Goal: Task Accomplishment & Management: Use online tool/utility

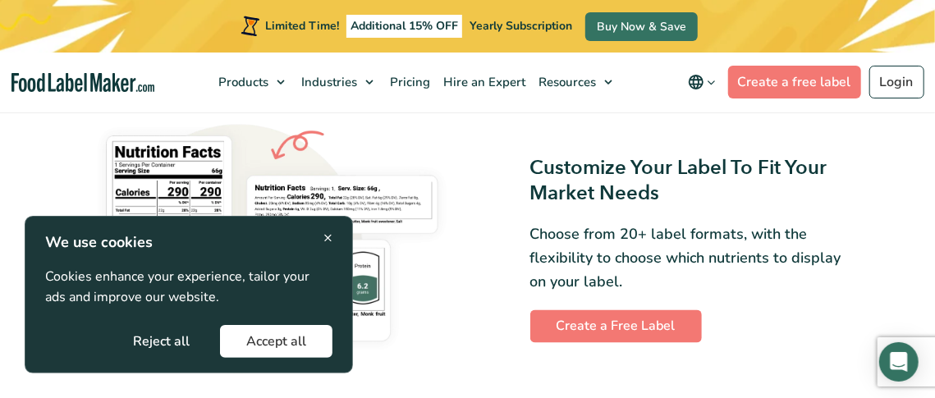
scroll to position [1094, 0]
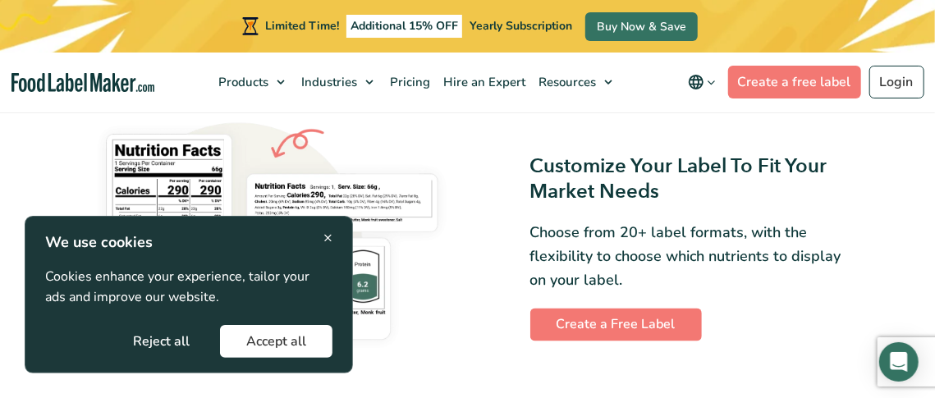
click at [255, 328] on button "Accept all" at bounding box center [276, 341] width 112 height 33
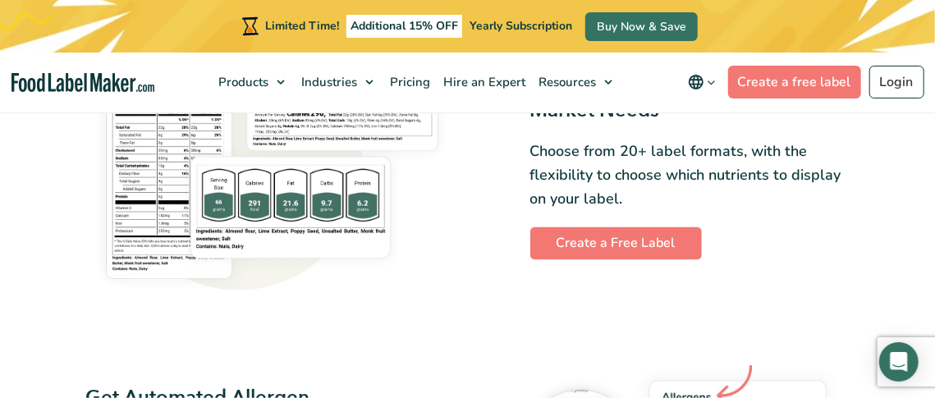
scroll to position [1174, 0]
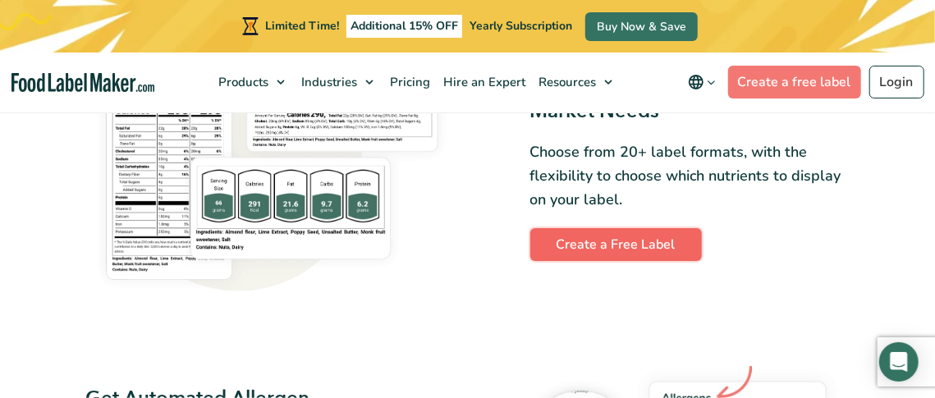
click at [576, 233] on link "Create a Free Label" at bounding box center [616, 244] width 172 height 33
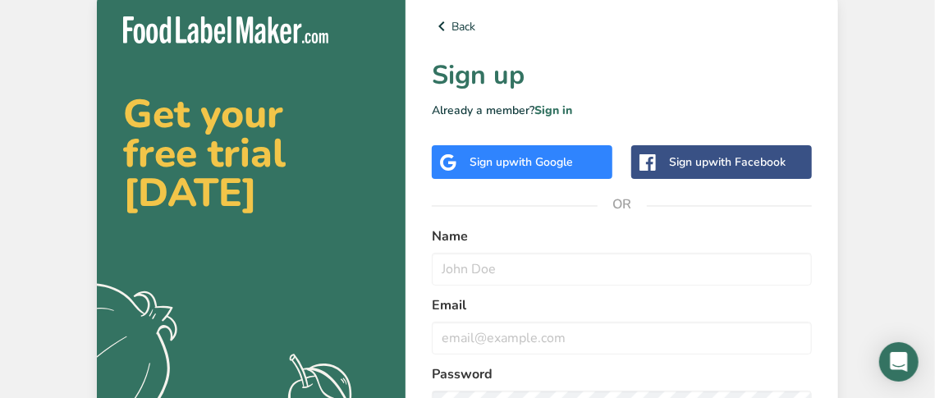
click at [537, 163] on span "with Google" at bounding box center [541, 162] width 64 height 16
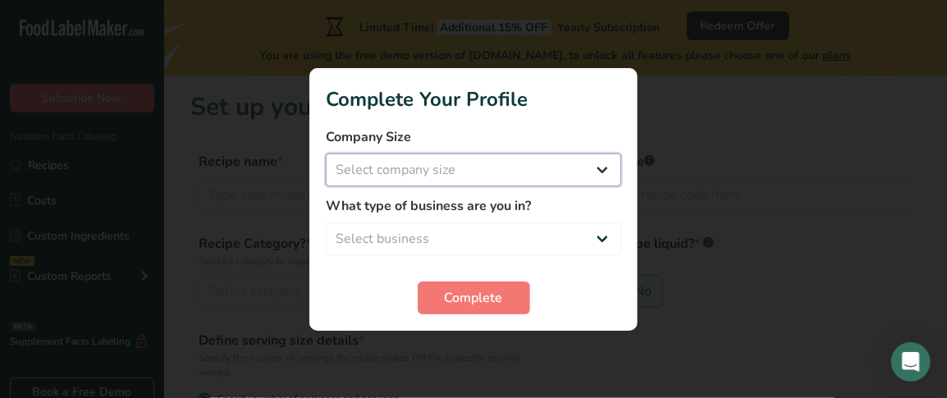
click at [475, 174] on select "Select company size Fewer than 10 Employees 10 to 50 Employees 51 to 500 Employ…" at bounding box center [474, 170] width 296 height 33
select select "1"
click at [326, 154] on select "Select company size Fewer than 10 Employees 10 to 50 Employees 51 to 500 Employ…" at bounding box center [474, 170] width 296 height 33
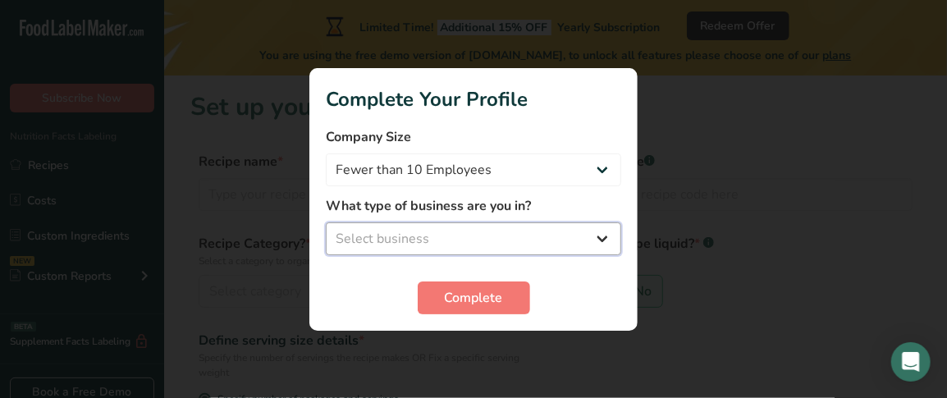
click at [460, 236] on select "Select business Packaged Food Manufacturer Restaurant & Cafe Bakery Meal Plans …" at bounding box center [474, 238] width 296 height 33
select select "3"
click at [326, 222] on select "Select business Packaged Food Manufacturer Restaurant & Cafe Bakery Meal Plans …" at bounding box center [474, 238] width 296 height 33
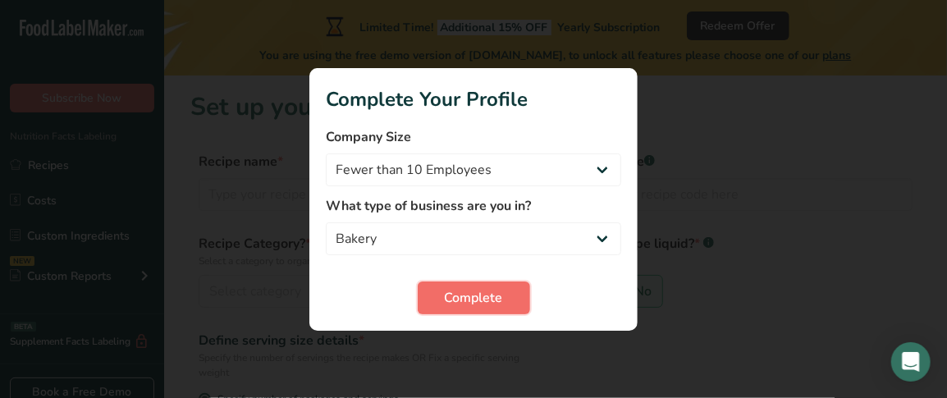
click at [452, 286] on button "Complete" at bounding box center [474, 298] width 112 height 33
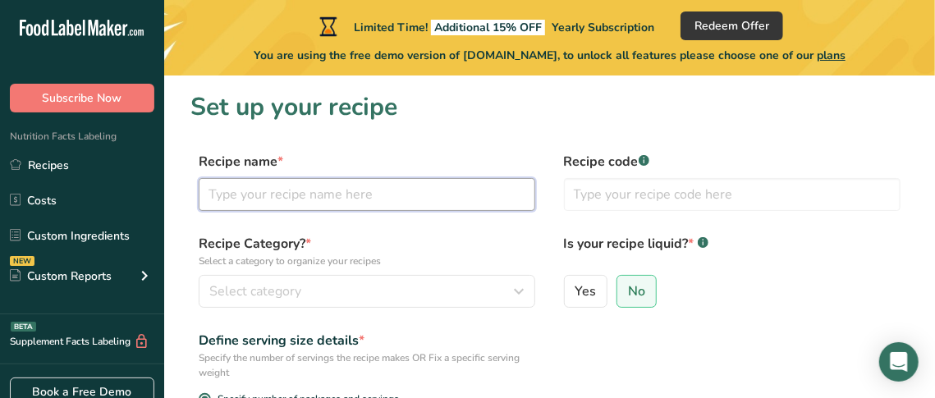
click at [415, 195] on input "text" at bounding box center [367, 194] width 337 height 33
type input "Lizi Ingle"
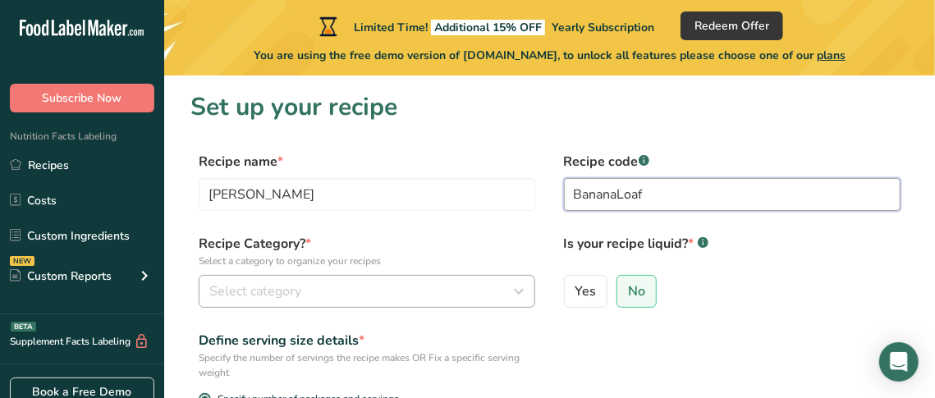
type input "BananaLoaf"
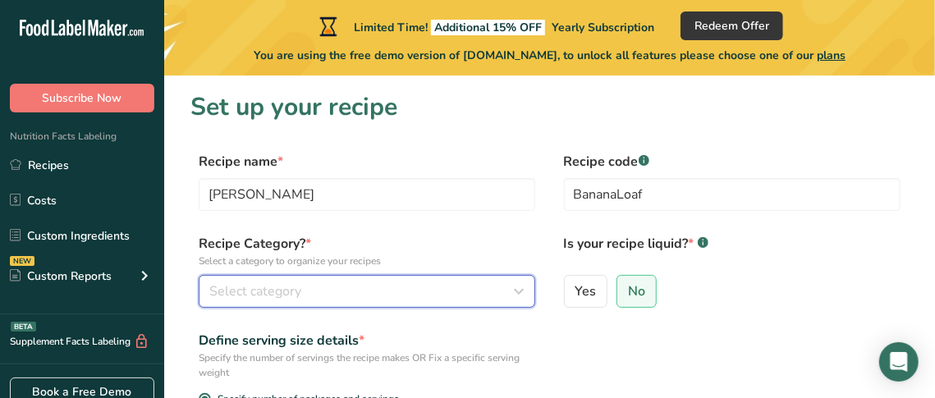
click at [431, 299] on div "Select category" at bounding box center [361, 292] width 305 height 20
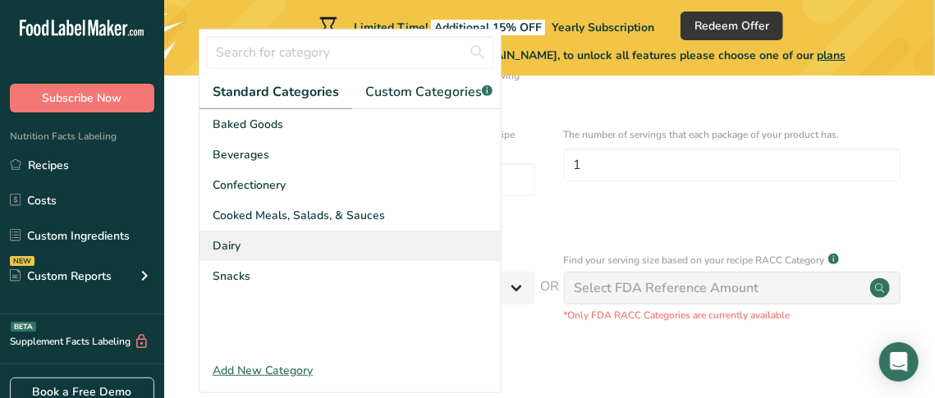
scroll to position [282, 0]
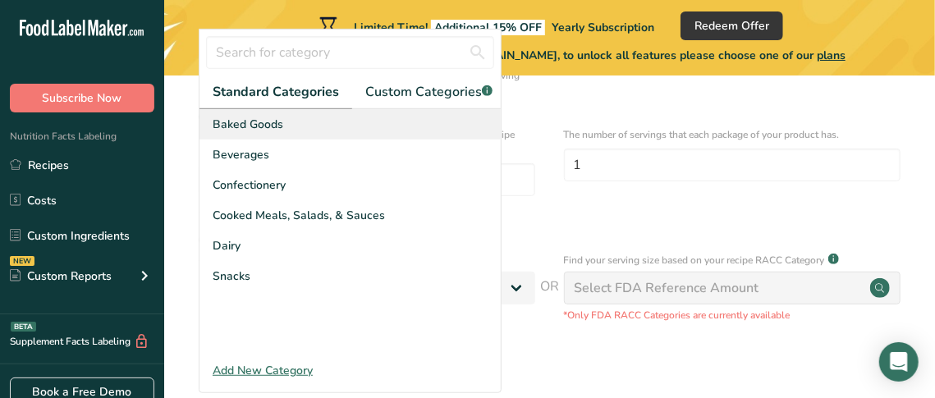
click at [274, 130] on span "Baked Goods" at bounding box center [248, 124] width 71 height 17
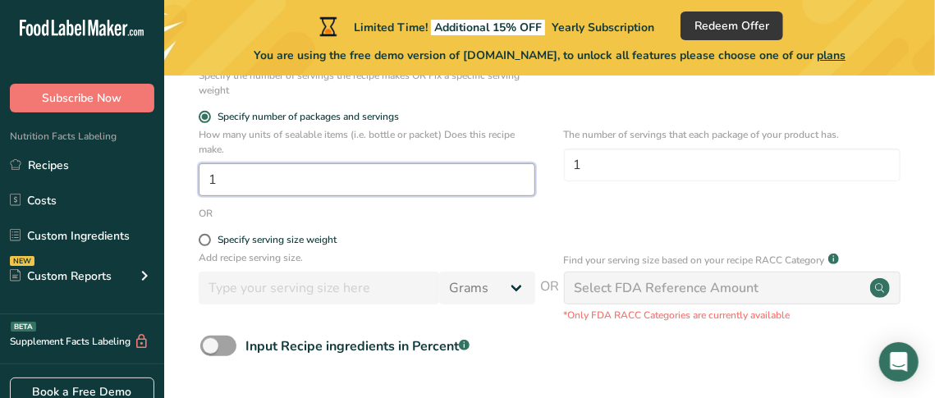
click at [400, 188] on input "1" at bounding box center [367, 179] width 337 height 33
click at [328, 194] on input "1" at bounding box center [367, 179] width 337 height 33
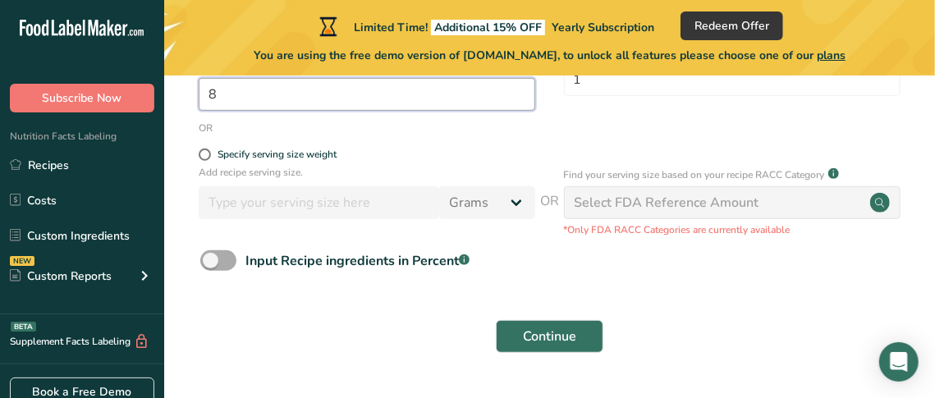
scroll to position [411, 0]
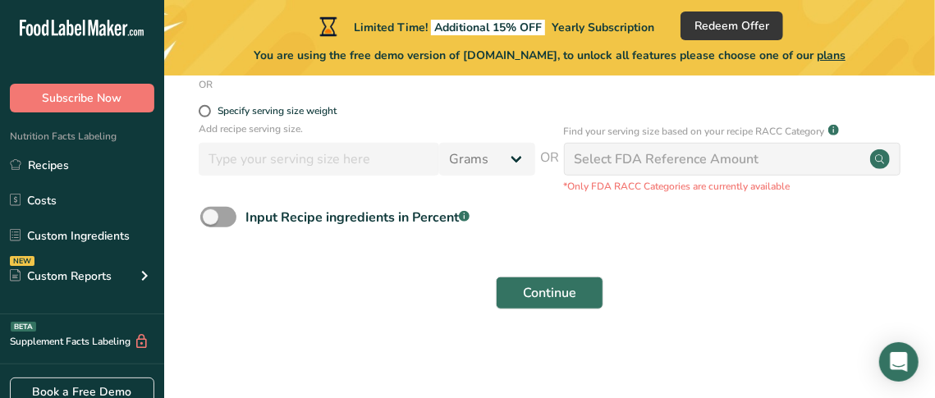
type input "8"
click at [530, 310] on div "Continue" at bounding box center [549, 293] width 718 height 53
click at [556, 291] on span "Continue" at bounding box center [549, 293] width 53 height 20
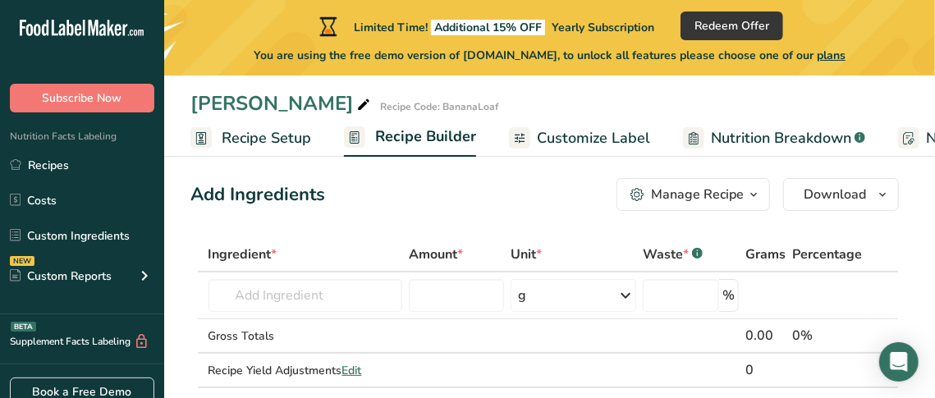
scroll to position [11, 0]
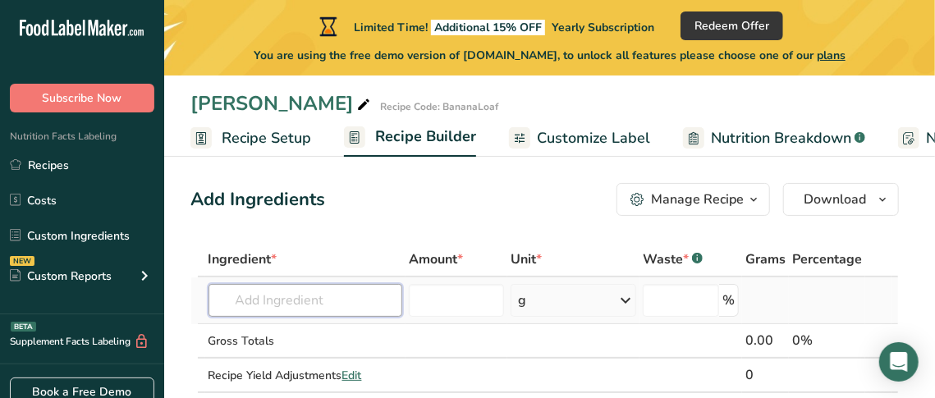
click at [281, 304] on input "text" at bounding box center [306, 300] width 195 height 33
paste input "Soft light brown sugar"
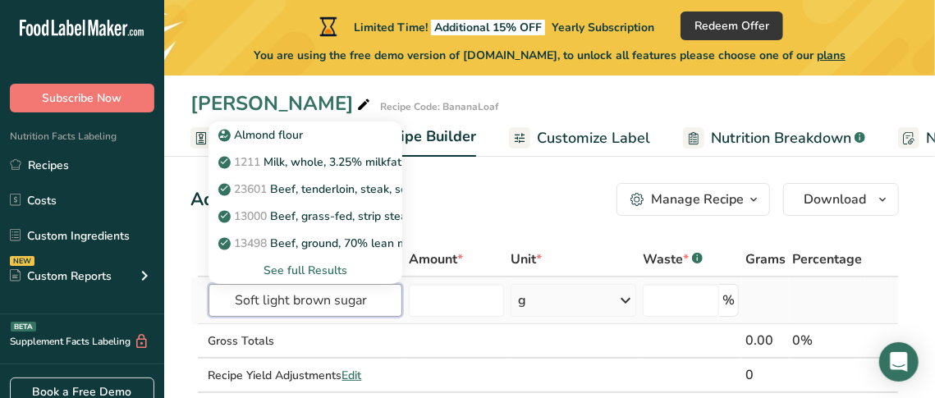
type input "Soft light brown sugar"
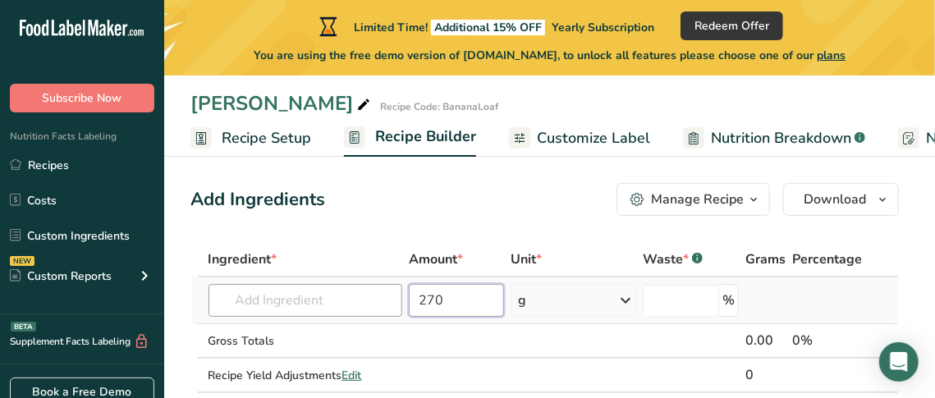
scroll to position [108, 0]
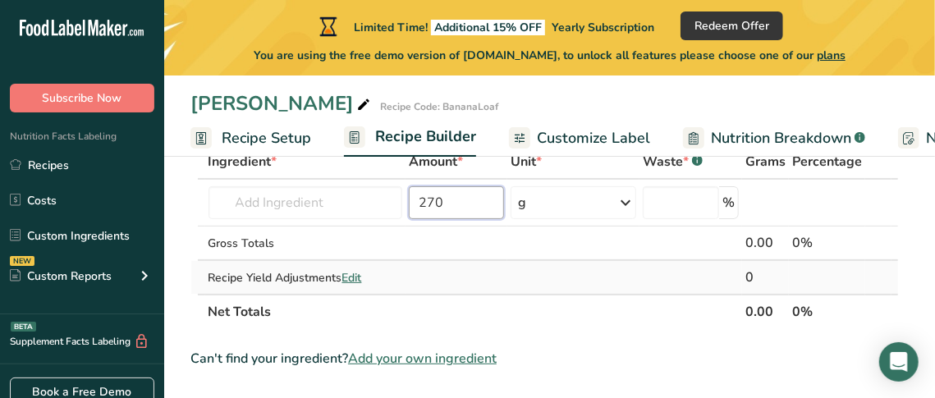
type input "270"
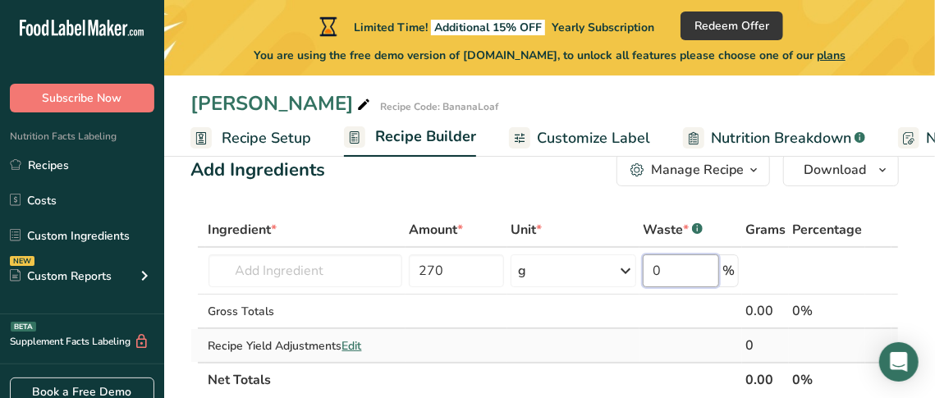
scroll to position [39, 0]
type input "0"
click at [288, 272] on input "text" at bounding box center [306, 271] width 195 height 33
paste input "Soft light brown sugar"
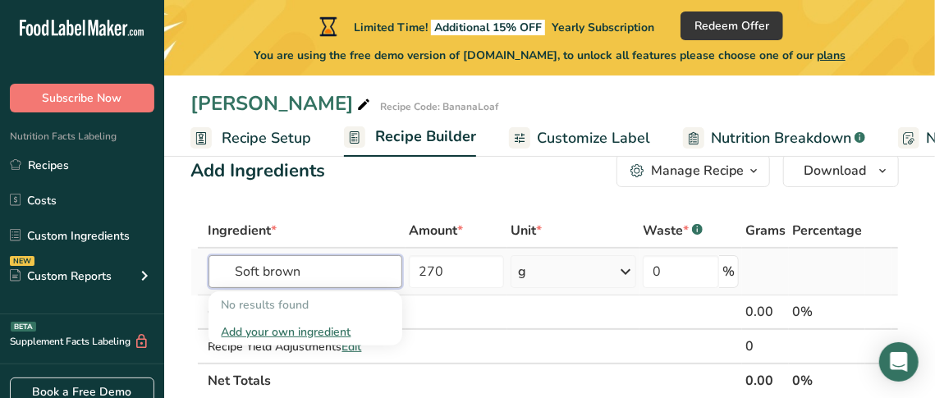
click at [248, 277] on input "Soft brown" at bounding box center [306, 271] width 195 height 33
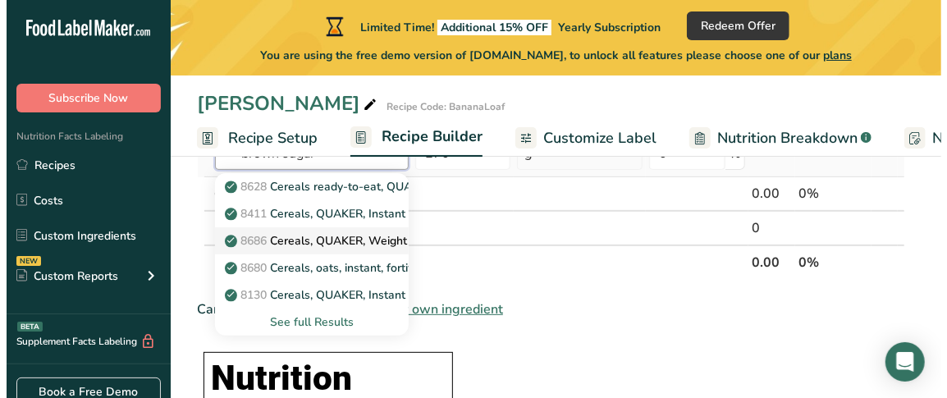
scroll to position [170, 0]
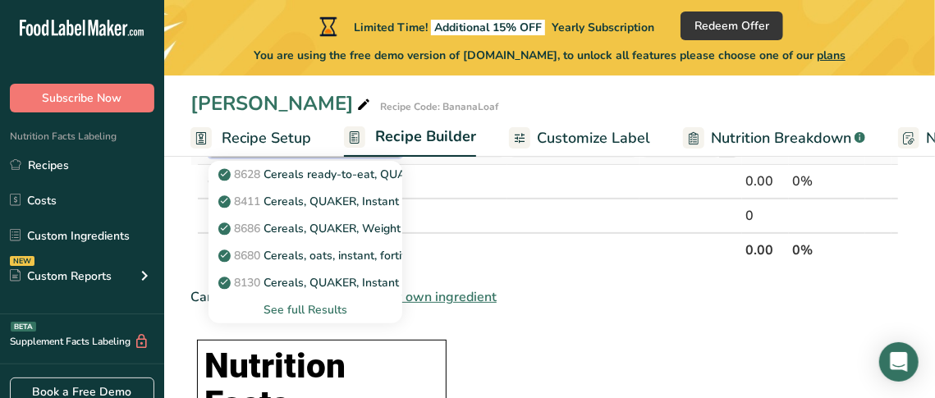
type input "brown sugar"
click at [290, 309] on div "See full Results" at bounding box center [306, 309] width 168 height 17
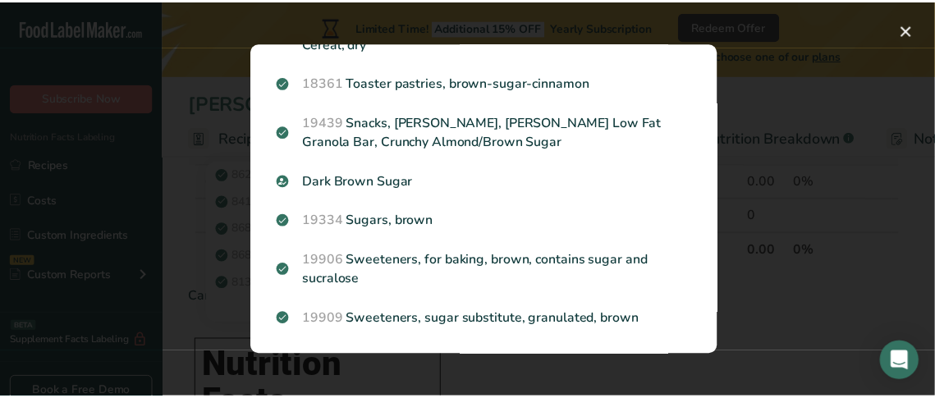
scroll to position [383, 0]
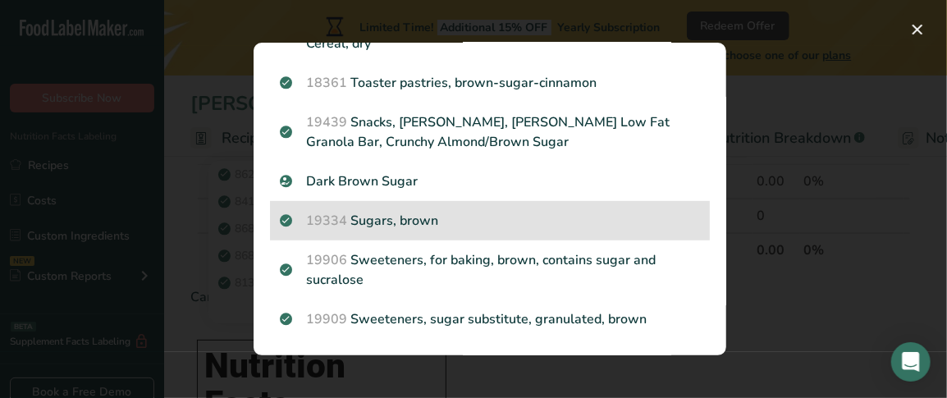
click at [397, 221] on p "19334 Sugars, brown" at bounding box center [490, 221] width 420 height 20
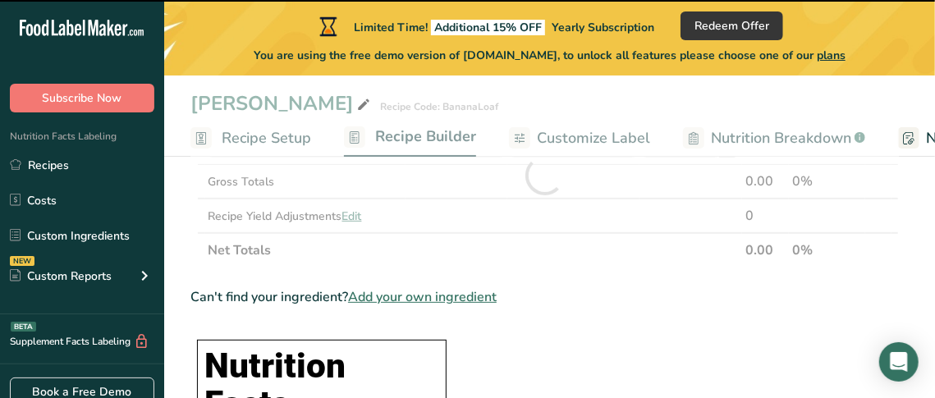
type input "0"
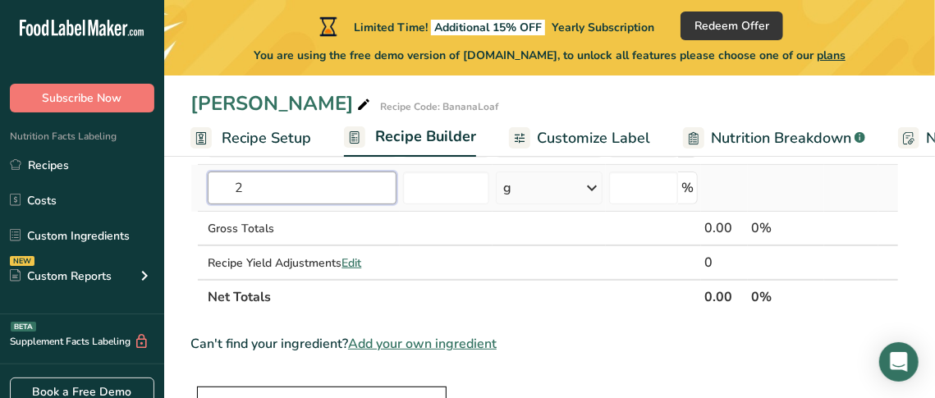
click at [297, 200] on input "2" at bounding box center [302, 188] width 188 height 33
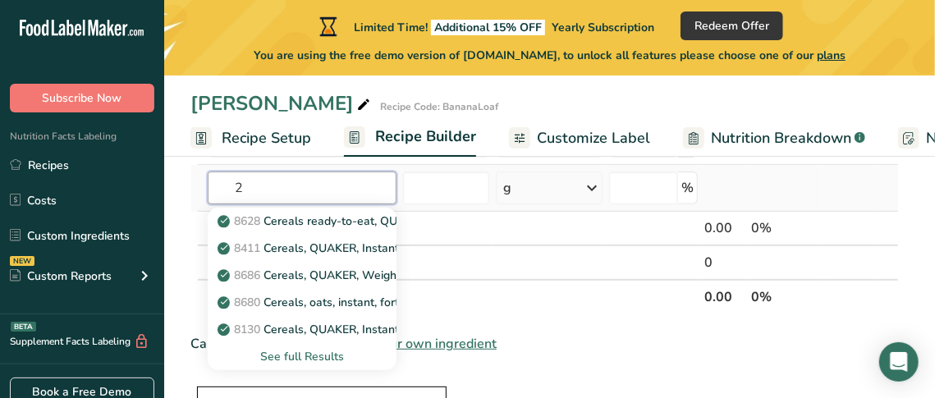
type input "2"
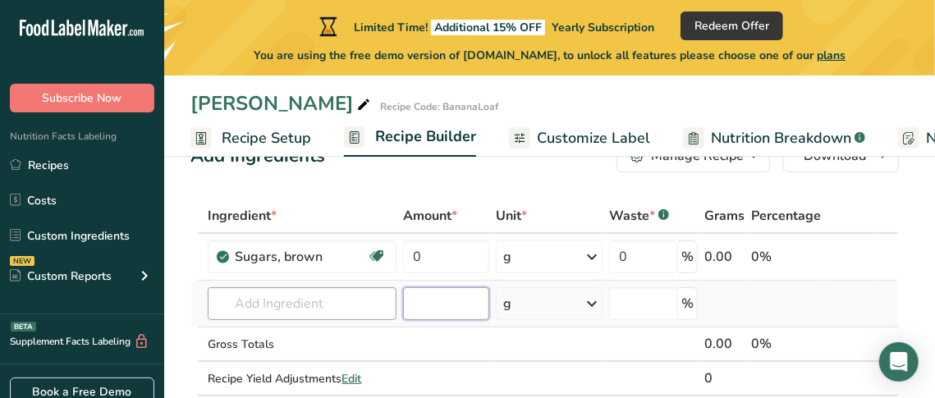
scroll to position [48, 0]
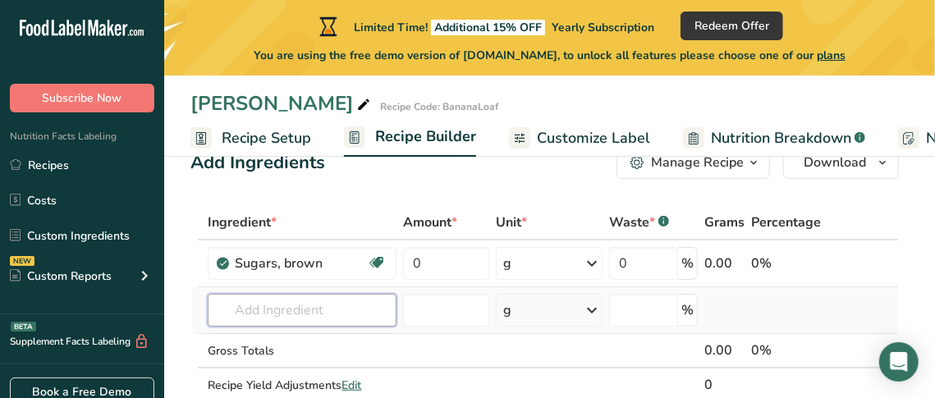
click at [282, 299] on input "text" at bounding box center [302, 310] width 188 height 33
click at [282, 299] on input "e" at bounding box center [302, 310] width 188 height 33
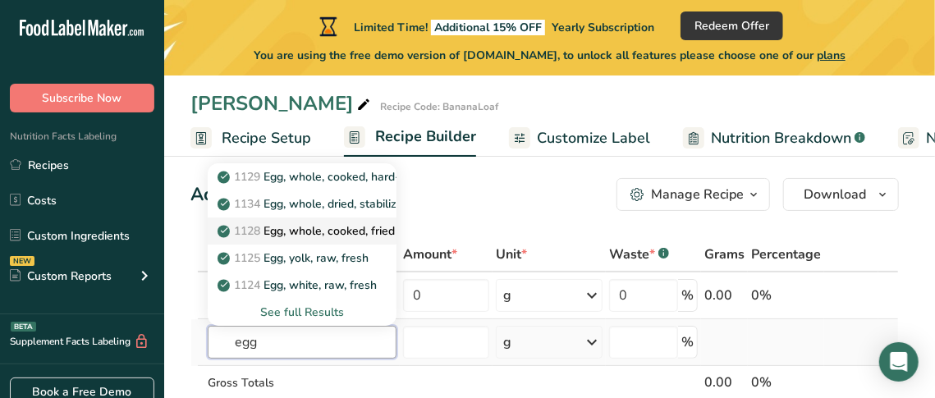
scroll to position [30, 0]
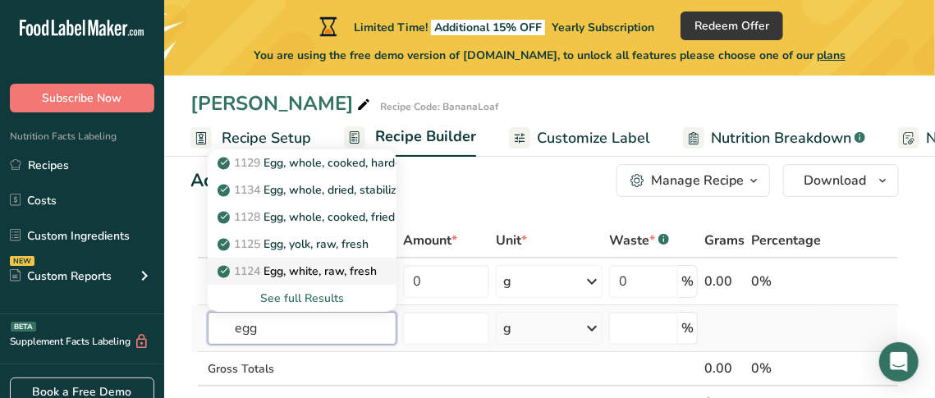
type input "egg"
click at [285, 272] on p "1124 Egg, white, raw, fresh" at bounding box center [299, 271] width 156 height 17
type input "Egg, white, raw, fresh"
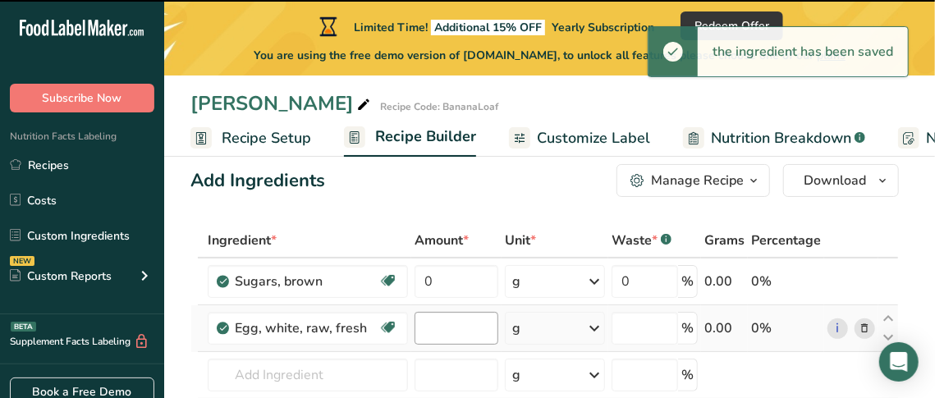
type input "0"
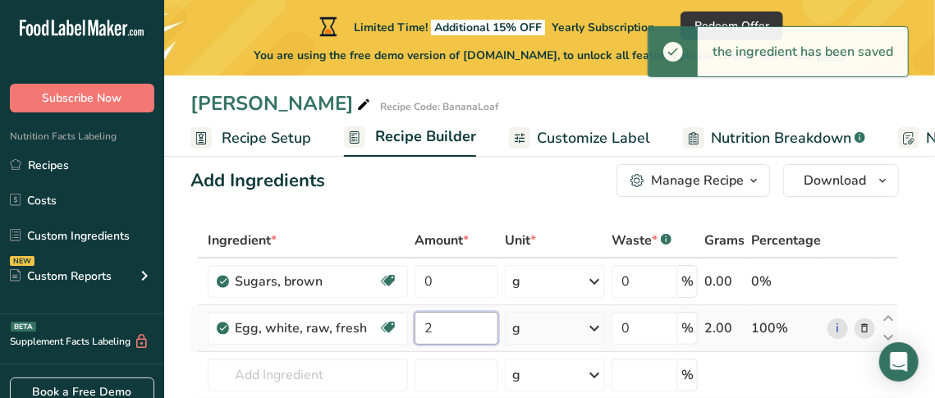
click at [434, 328] on input "2" at bounding box center [457, 328] width 84 height 33
type input "2"
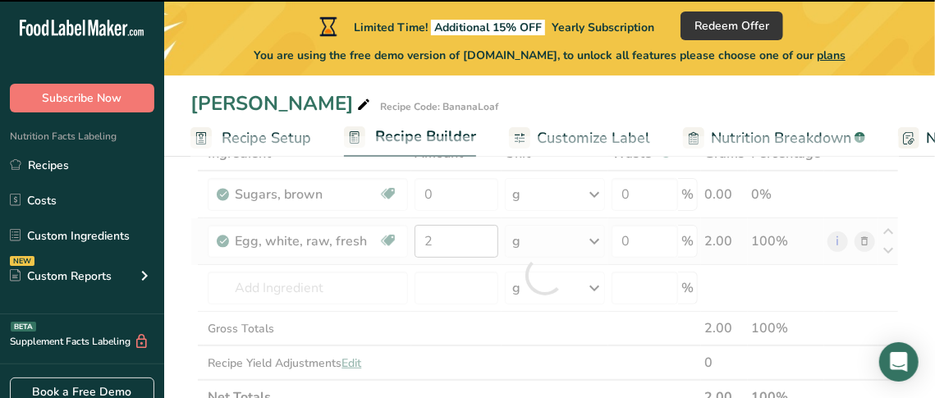
scroll to position [118, 0]
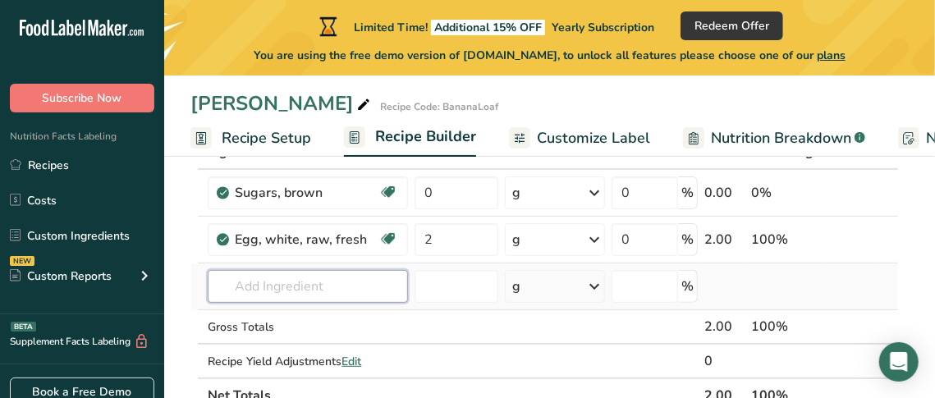
click at [218, 294] on input "text" at bounding box center [308, 286] width 200 height 33
paste input "Bananas"
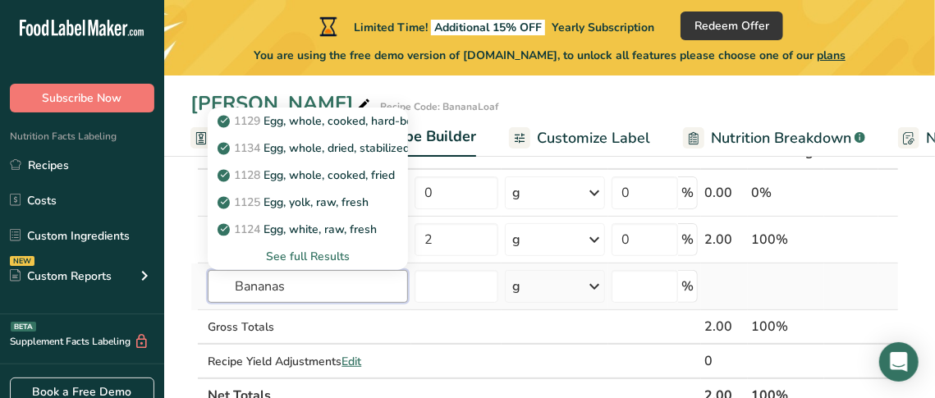
type input "Bananas"
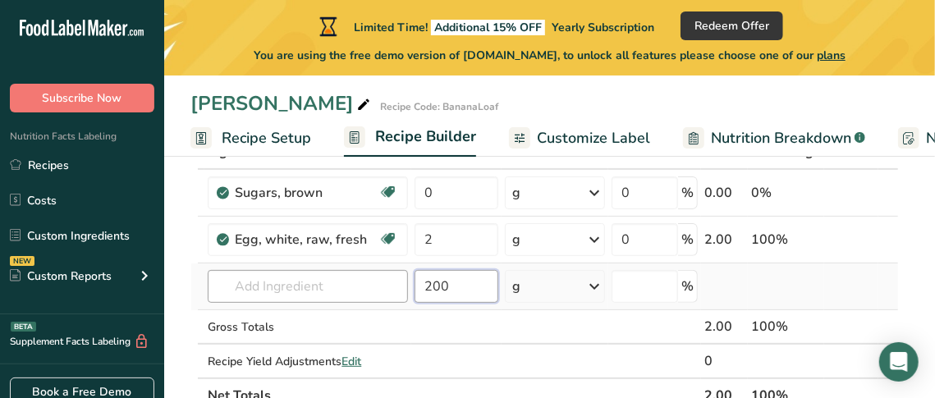
type input "200"
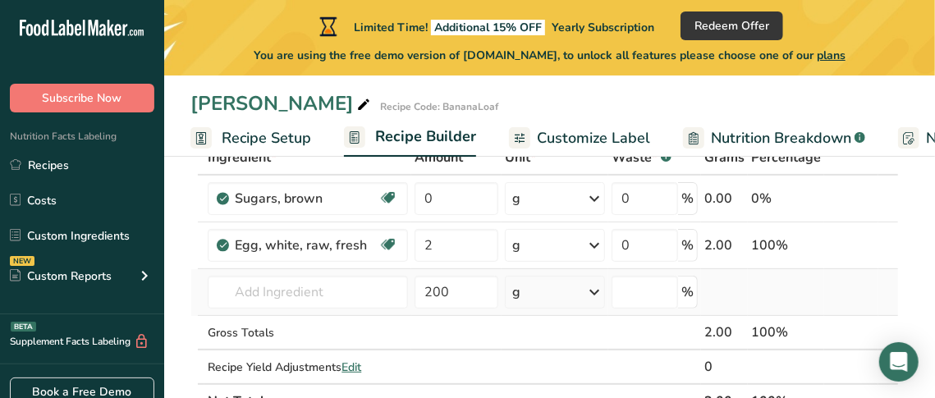
scroll to position [113, 0]
click at [286, 298] on input "text" at bounding box center [308, 291] width 200 height 33
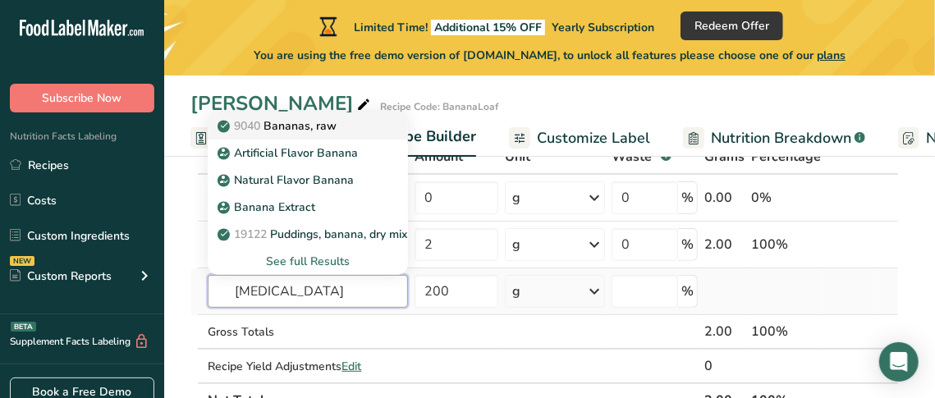
type input "banan"
click at [311, 126] on p "9040 Bananas, raw" at bounding box center [279, 125] width 116 height 17
type input "Bananas, raw"
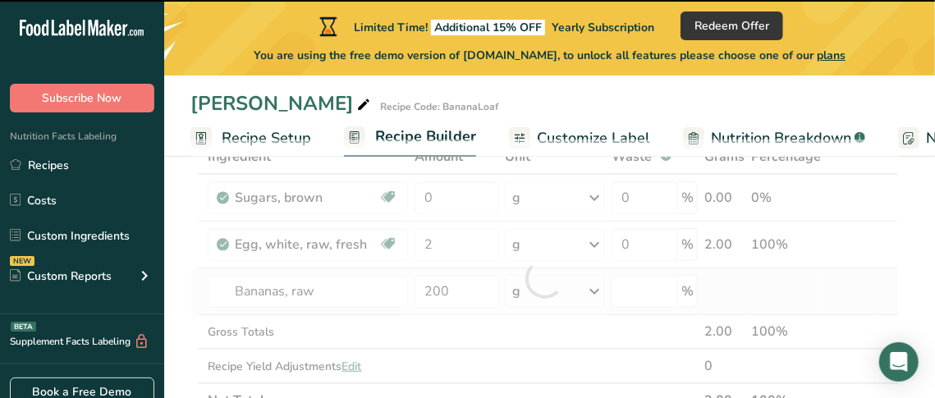
type input "0"
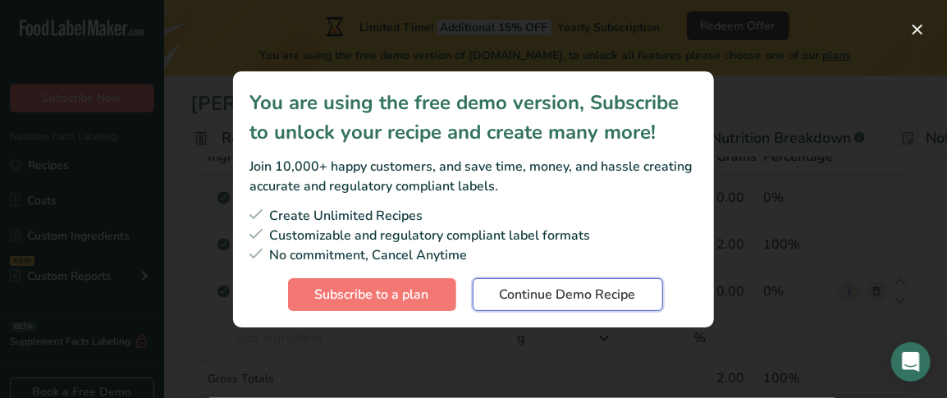
click at [517, 299] on span "Continue Demo Recipe" at bounding box center [568, 295] width 136 height 20
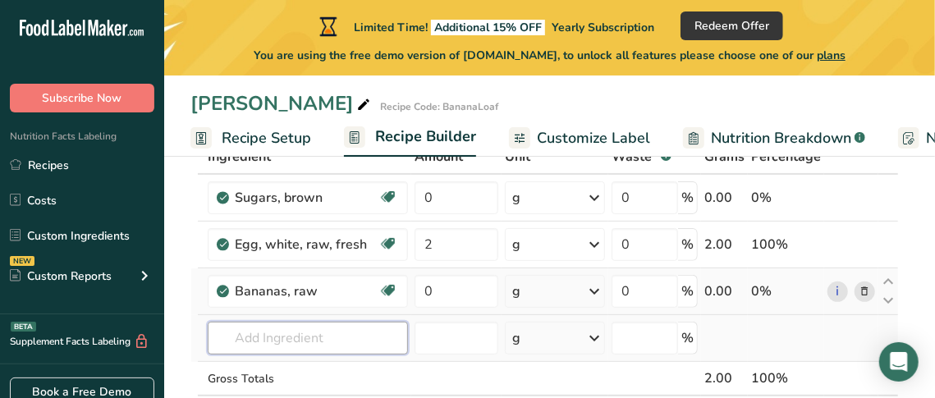
click at [346, 328] on input "text" at bounding box center [308, 338] width 200 height 33
paste input "Plain flour"
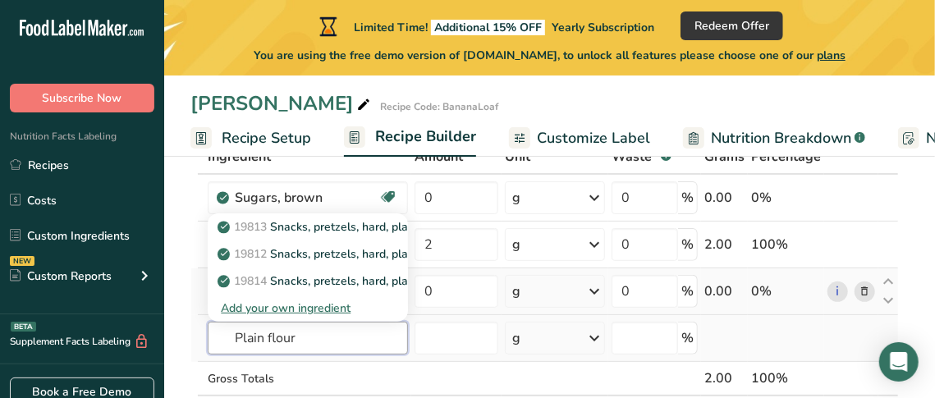
type input "Plain flour"
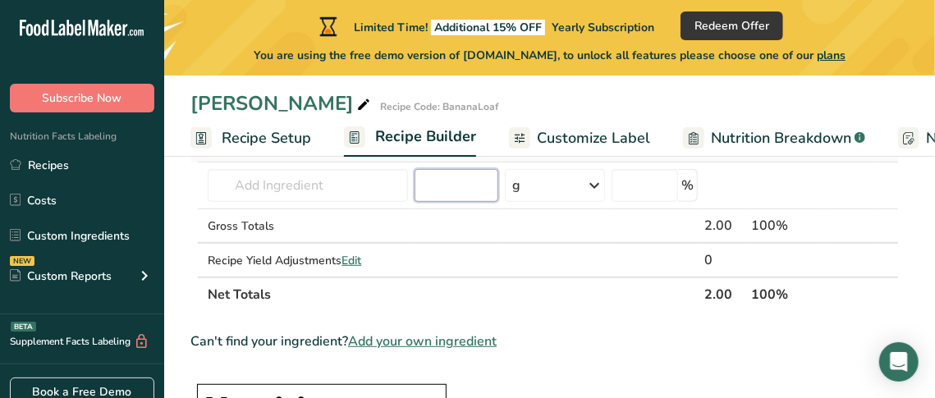
type input "-0.000002"
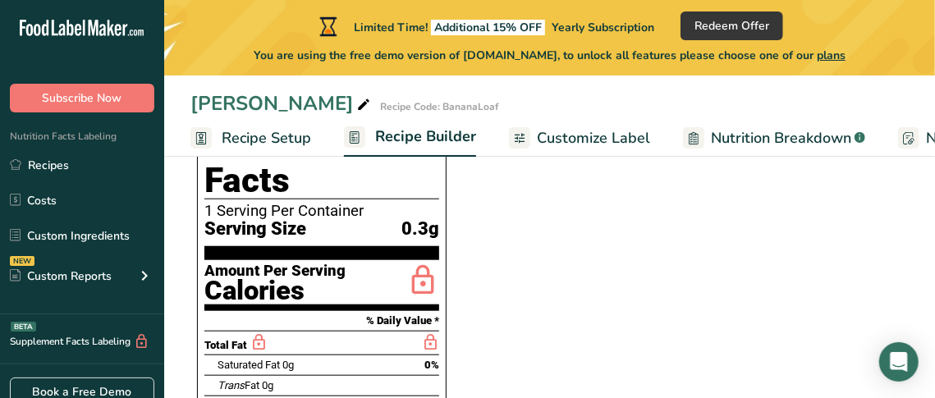
scroll to position [0, 0]
